Goal: Information Seeking & Learning: Learn about a topic

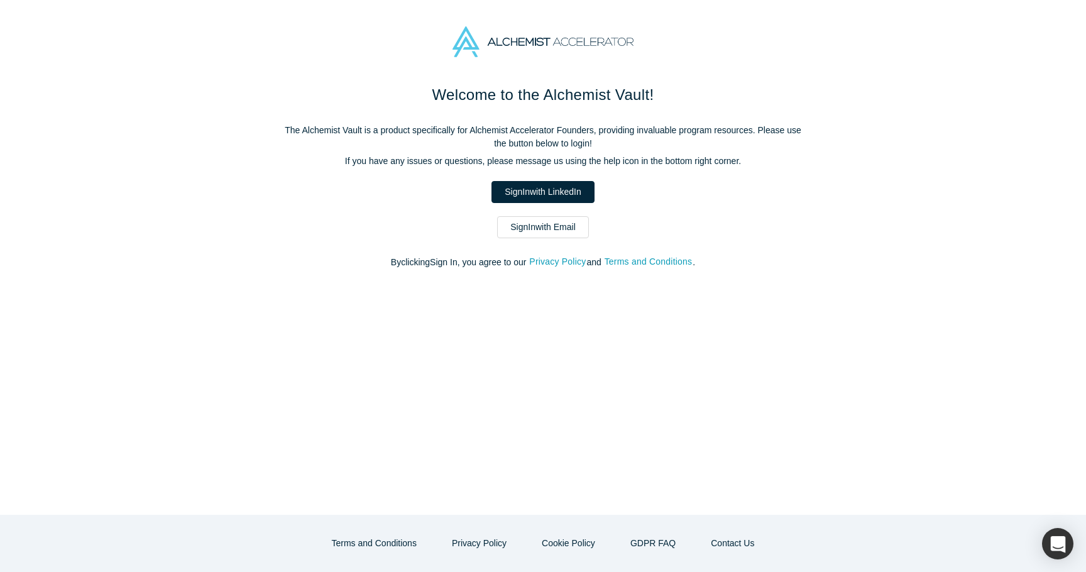
click at [581, 204] on div "Welcome to the Alchemist Vault! The Alchemist Vault is a product specifically f…" at bounding box center [543, 183] width 528 height 199
click at [581, 198] on link "Sign In with LinkedIn" at bounding box center [542, 192] width 102 height 22
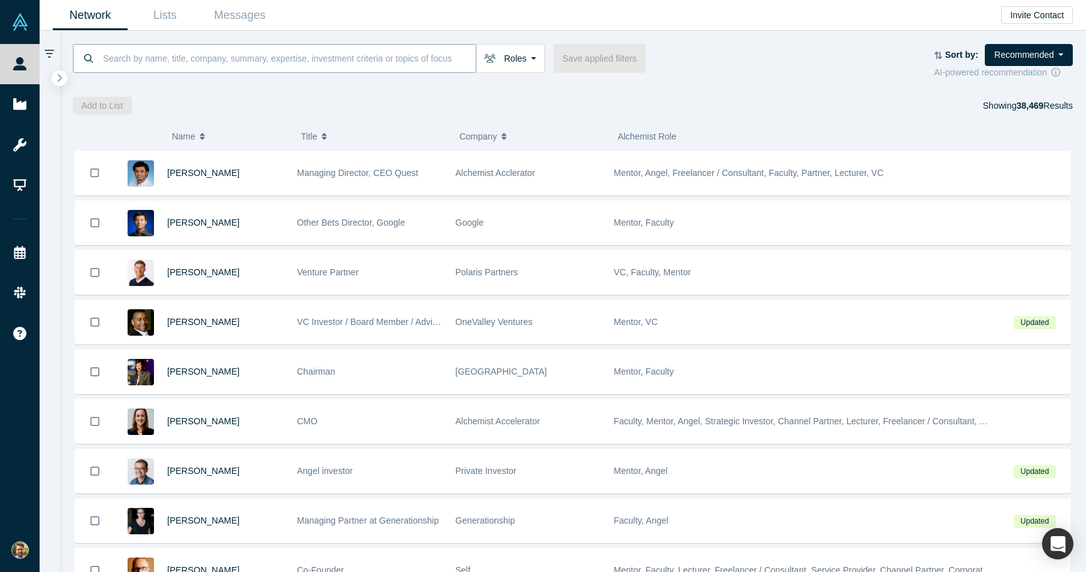
click at [227, 56] on input at bounding box center [289, 58] width 374 height 30
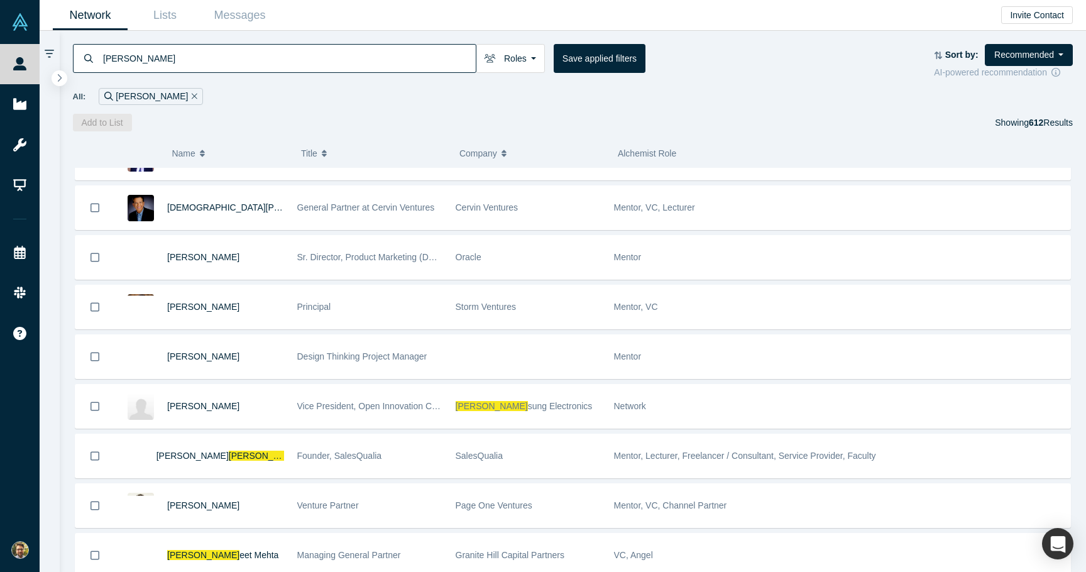
scroll to position [1909, 0]
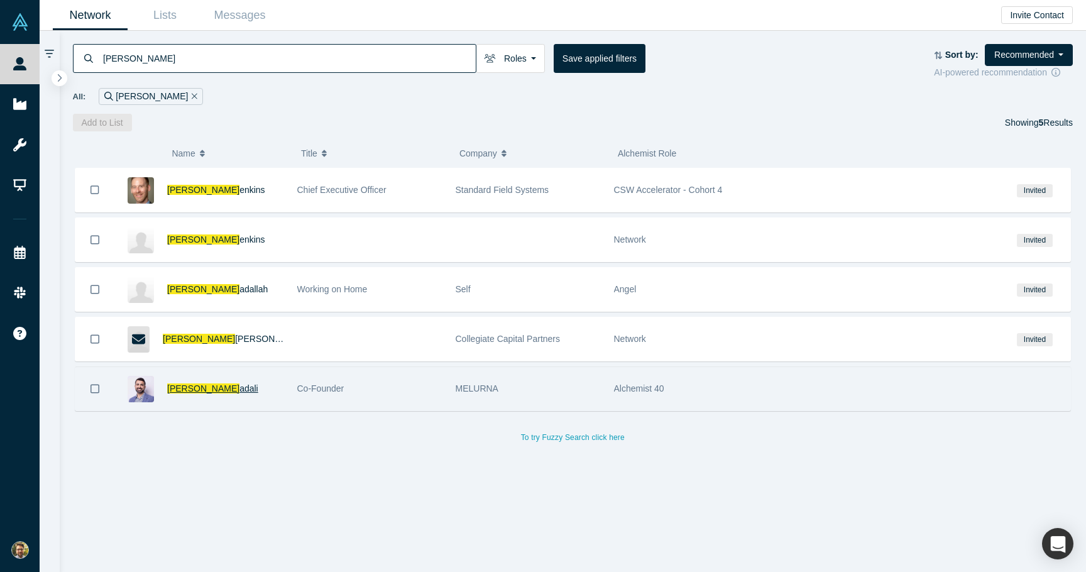
type input "sam j"
click at [239, 389] on span "adali" at bounding box center [248, 388] width 19 height 10
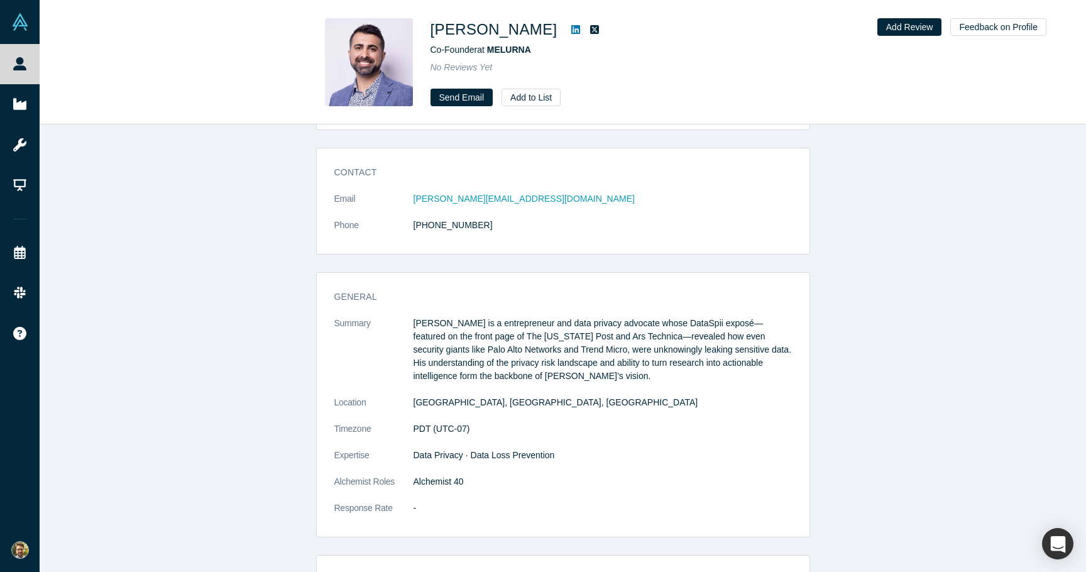
scroll to position [236, 0]
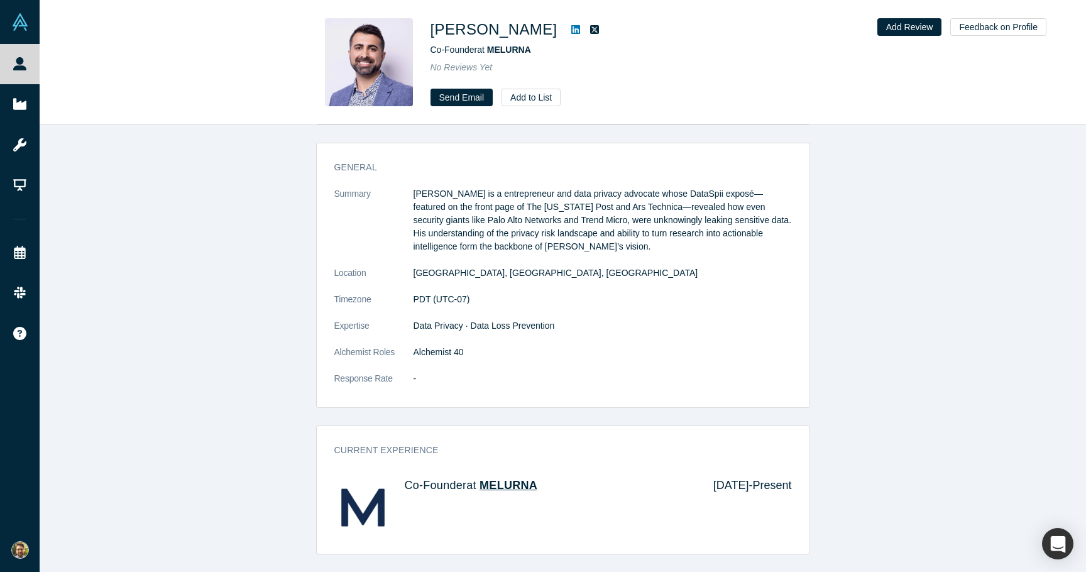
click at [495, 486] on span "MELURNA" at bounding box center [508, 485] width 58 height 13
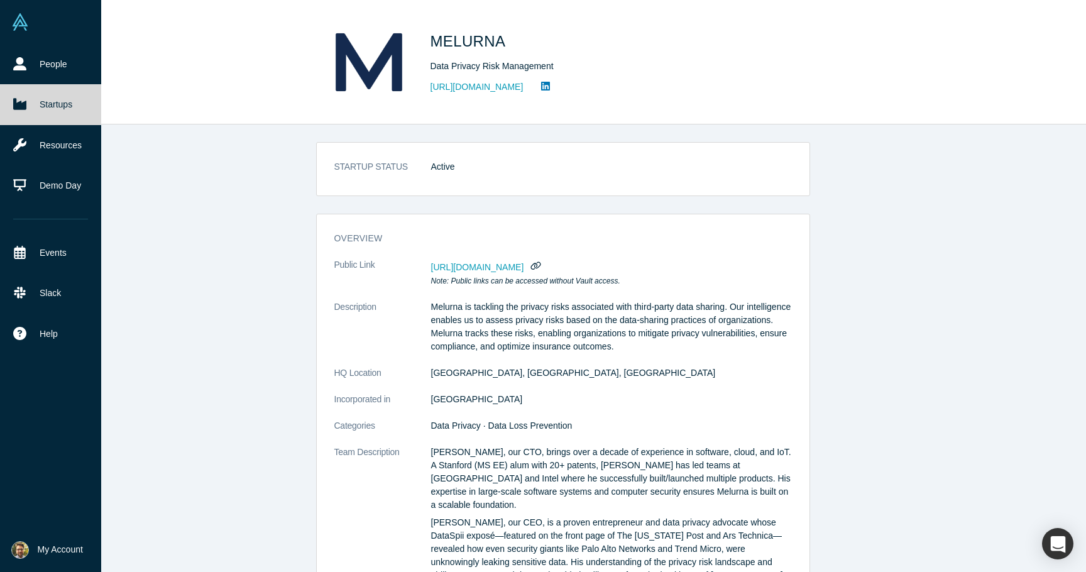
click at [55, 106] on link "Startups" at bounding box center [50, 104] width 101 height 40
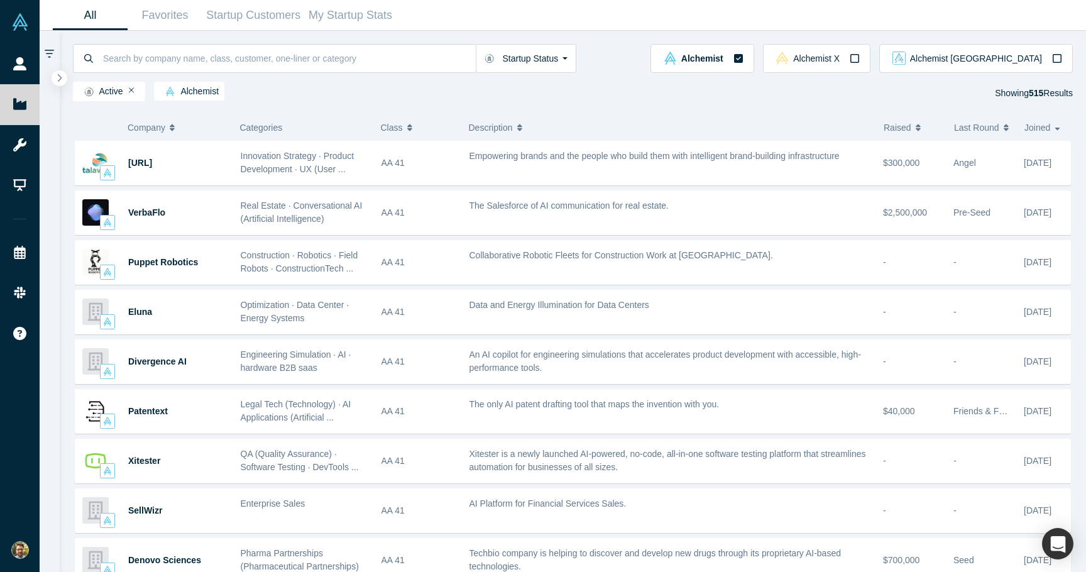
click at [906, 130] on span "Raised" at bounding box center [897, 127] width 28 height 26
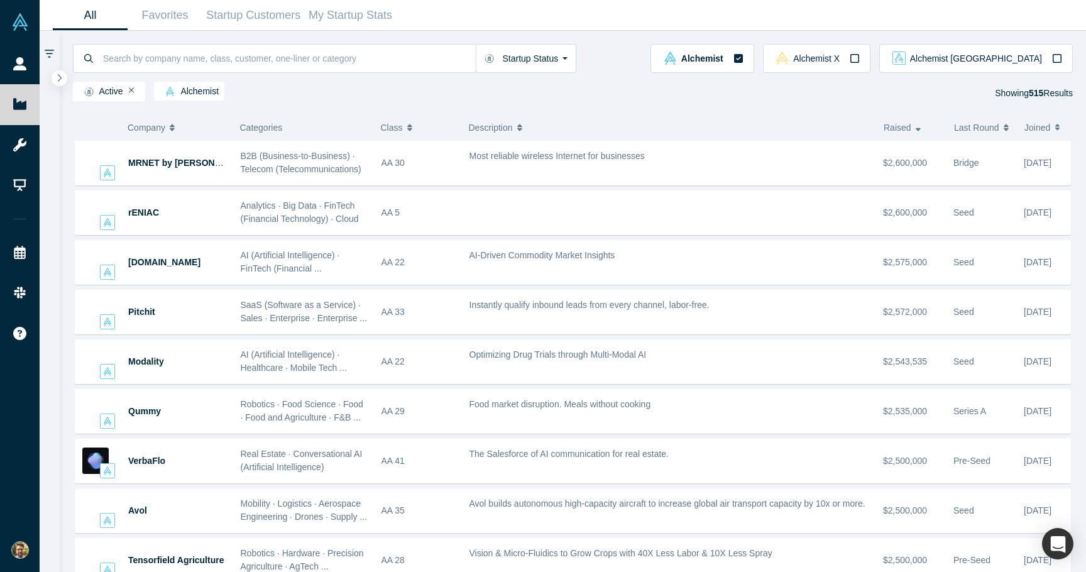
scroll to position [5610, 0]
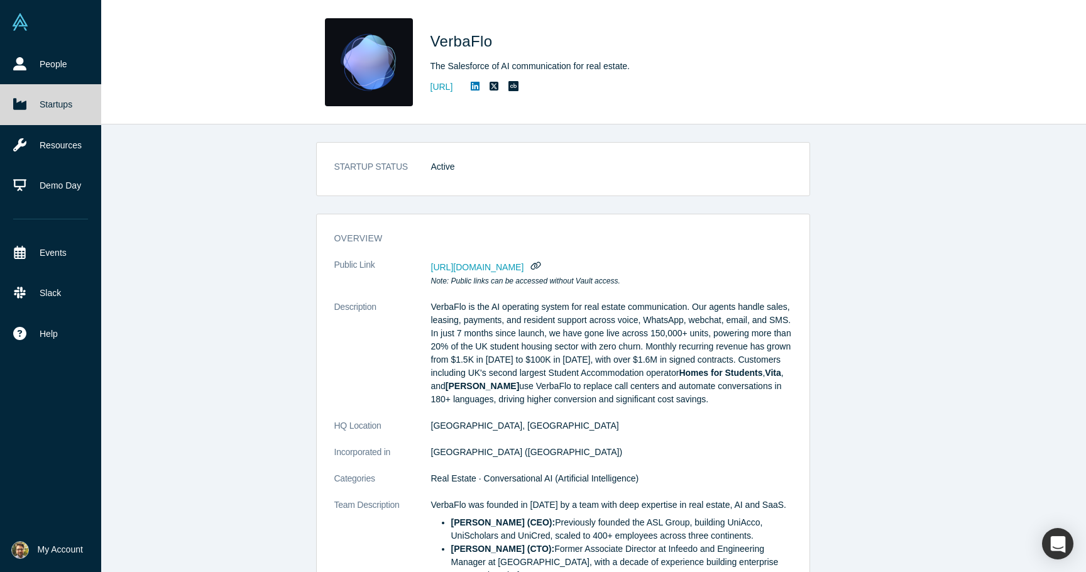
click at [47, 109] on link "Startups" at bounding box center [50, 104] width 101 height 40
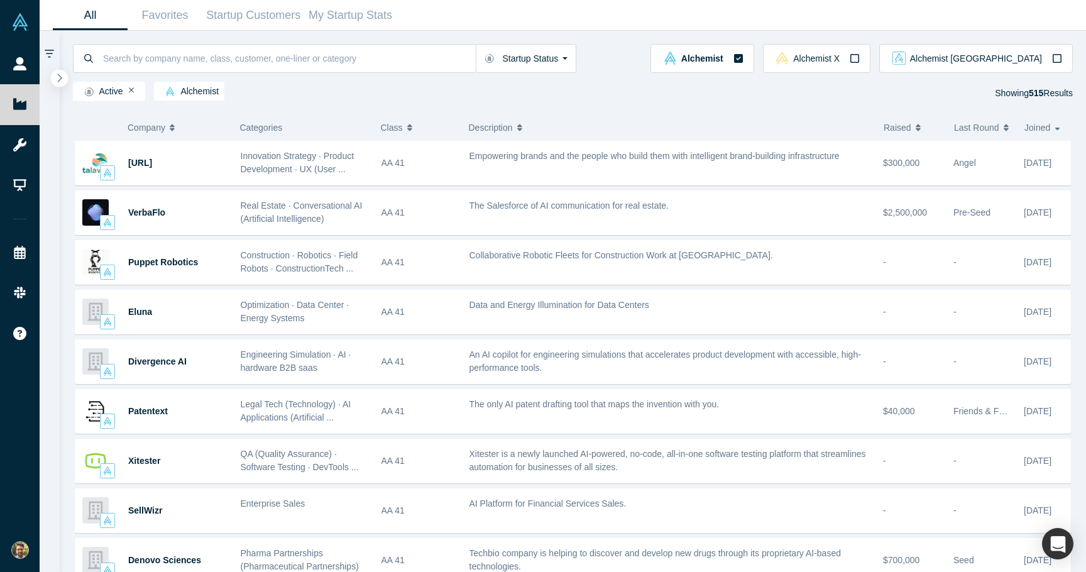
click at [62, 79] on icon "button" at bounding box center [60, 77] width 6 height 9
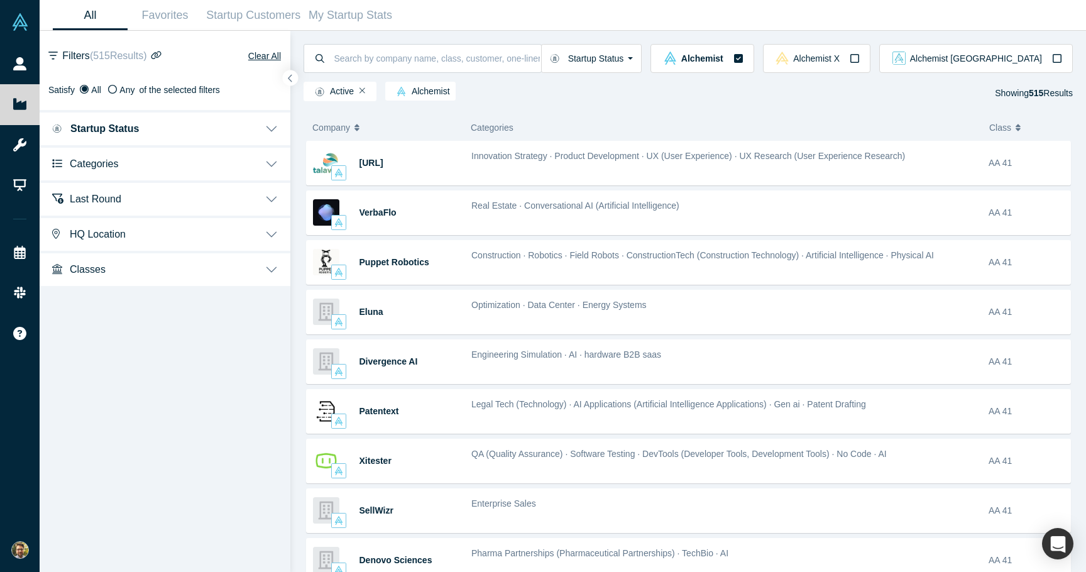
click at [153, 271] on button "Classes" at bounding box center [165, 268] width 251 height 35
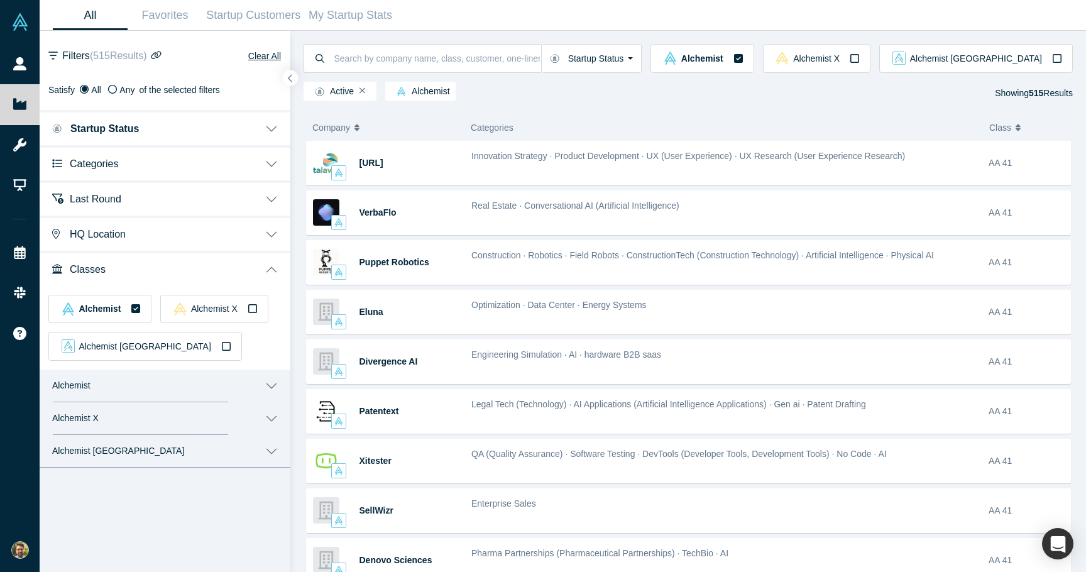
click at [148, 387] on button "Alchemist" at bounding box center [165, 385] width 251 height 33
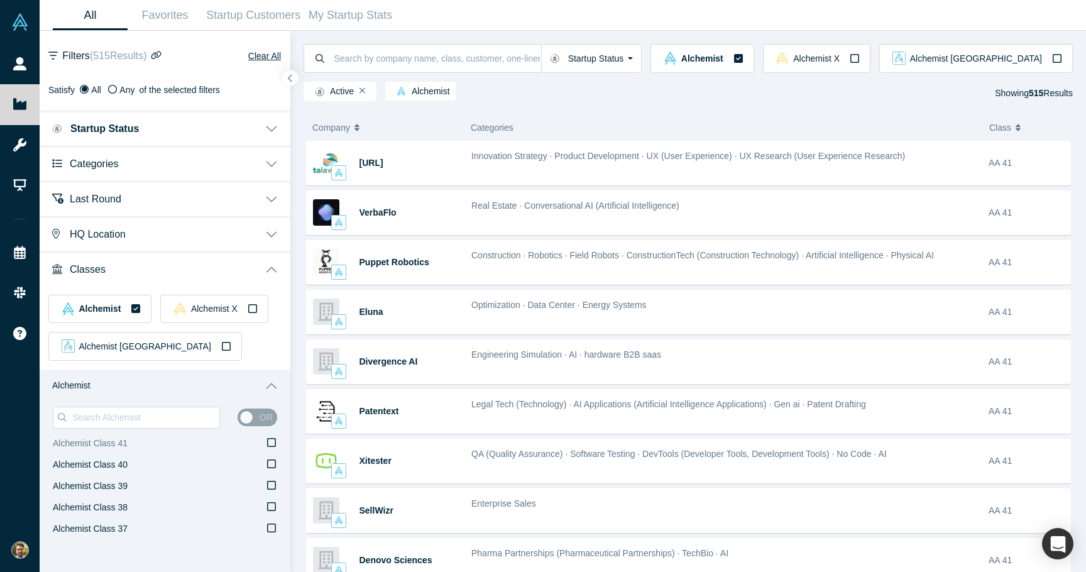
click at [149, 446] on label "Alchemist Class 41" at bounding box center [165, 443] width 224 height 21
click at [0, 0] on input "Alchemist Class 41" at bounding box center [0, 0] width 0 height 0
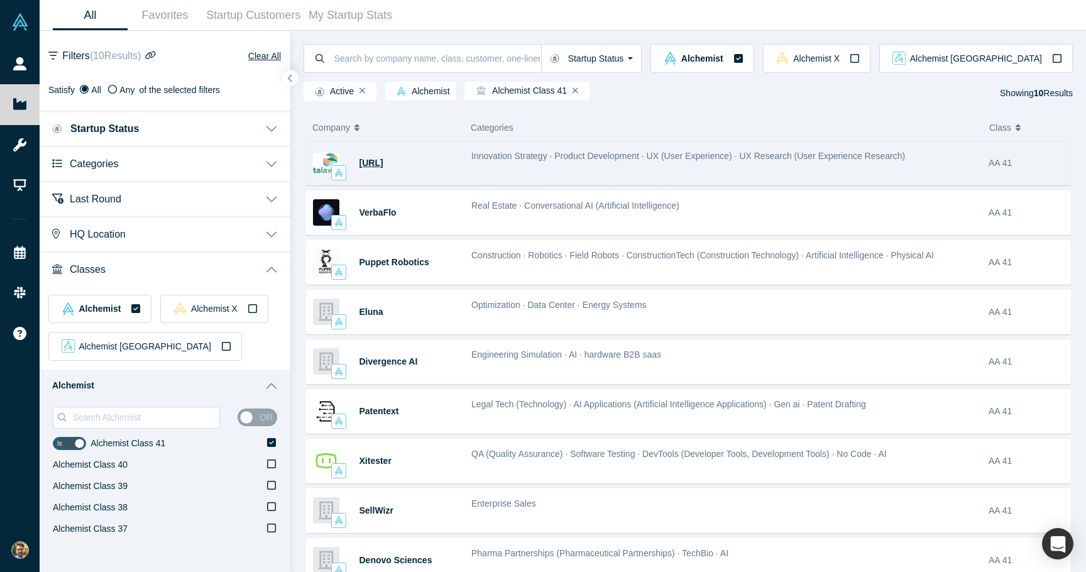
click at [374, 164] on span "[URL]" at bounding box center [371, 163] width 24 height 10
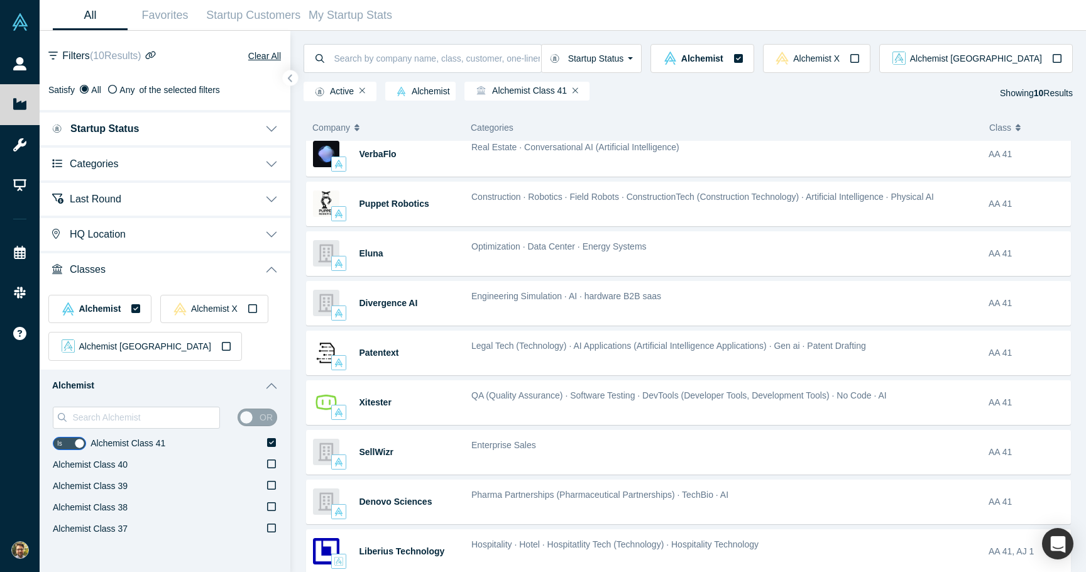
scroll to position [66, 0]
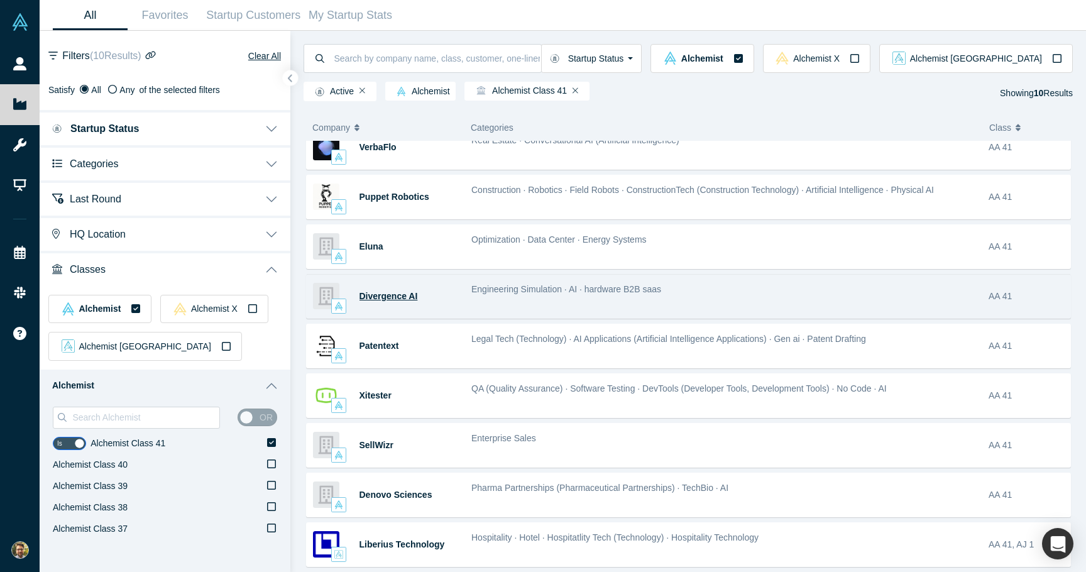
click at [367, 301] on span "Divergence AI" at bounding box center [388, 296] width 58 height 10
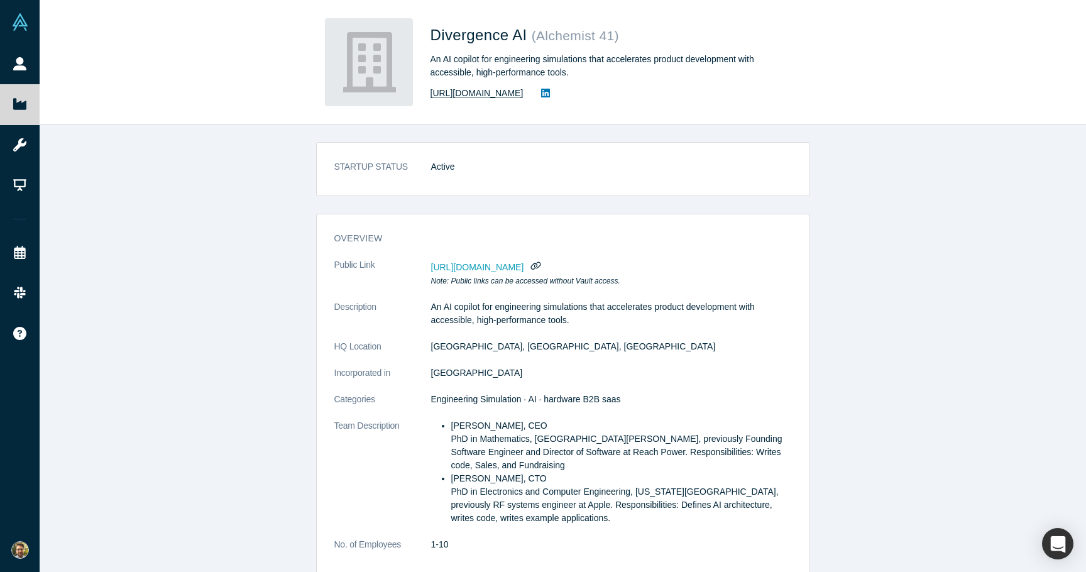
click at [472, 97] on link "[URL][DOMAIN_NAME]" at bounding box center [476, 93] width 93 height 13
